Goal: Task Accomplishment & Management: Manage account settings

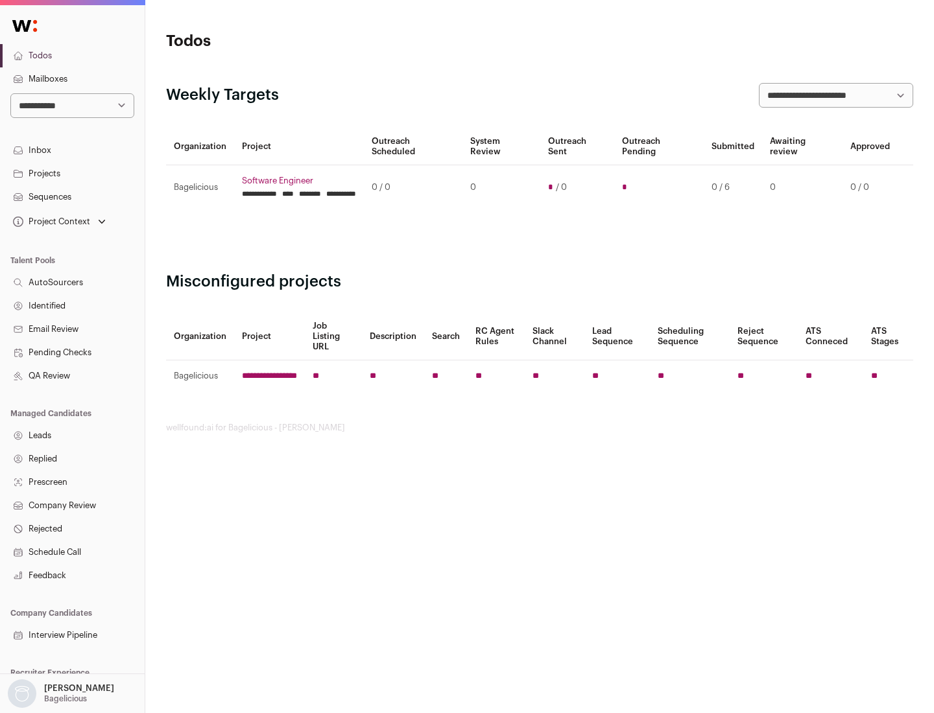
click at [72, 173] on link "Projects" at bounding box center [72, 173] width 145 height 23
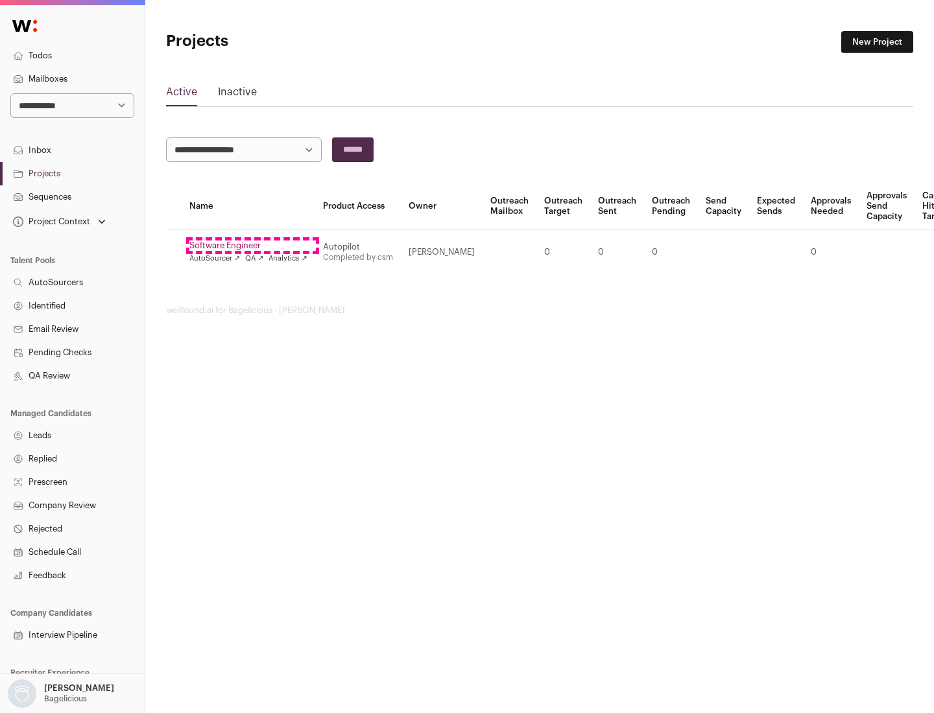
click at [252, 246] on link "Software Engineer" at bounding box center [248, 246] width 118 height 10
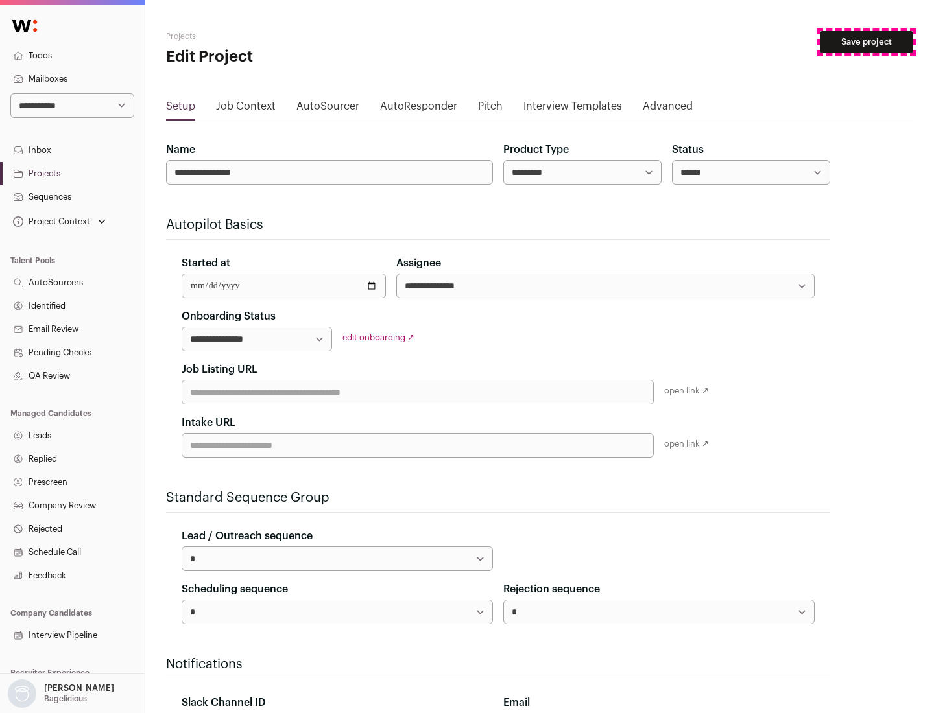
click at [866, 42] on button "Save project" at bounding box center [866, 42] width 93 height 22
